Goal: Information Seeking & Learning: Learn about a topic

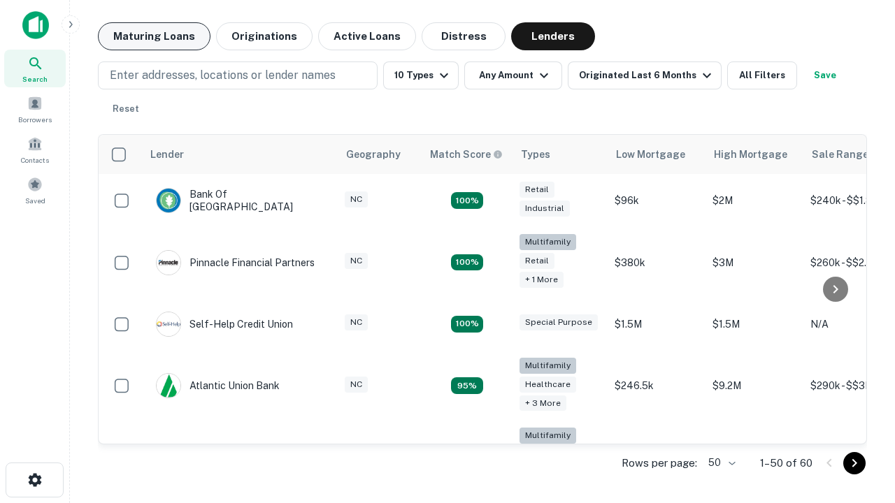
click at [154, 36] on button "Maturing Loans" at bounding box center [154, 36] width 113 height 28
